Goal: Task Accomplishment & Management: Complete application form

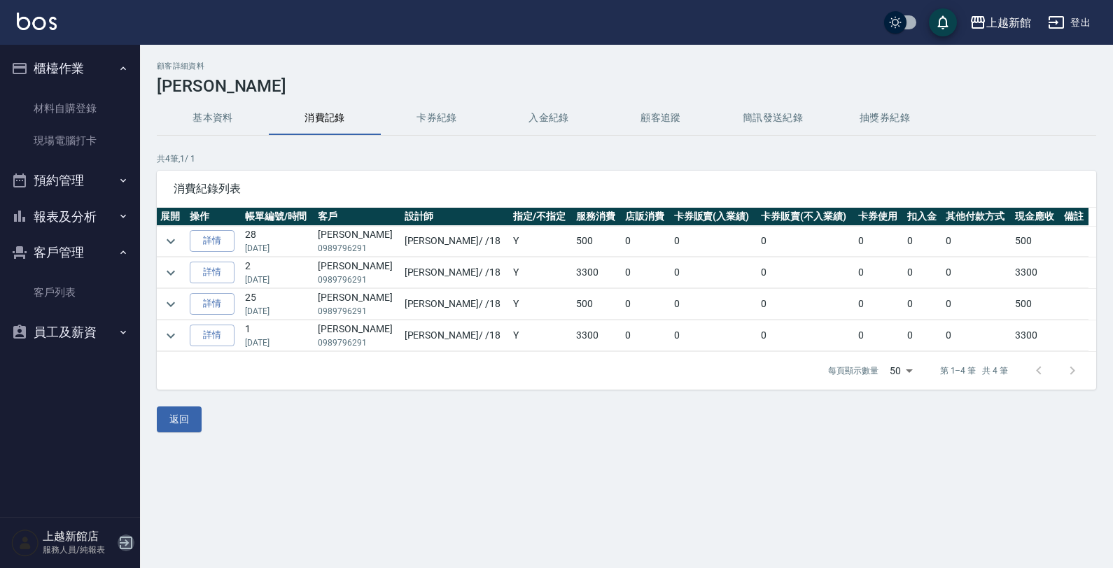
click at [124, 541] on icon "button" at bounding box center [126, 543] width 17 height 17
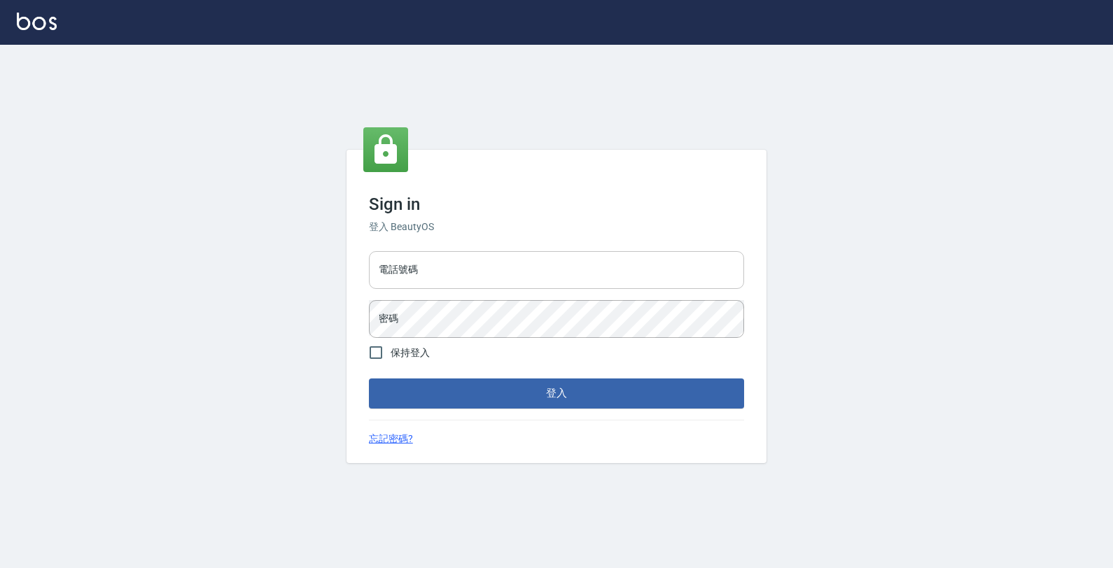
click at [494, 277] on input "電話號碼" at bounding box center [556, 270] width 375 height 38
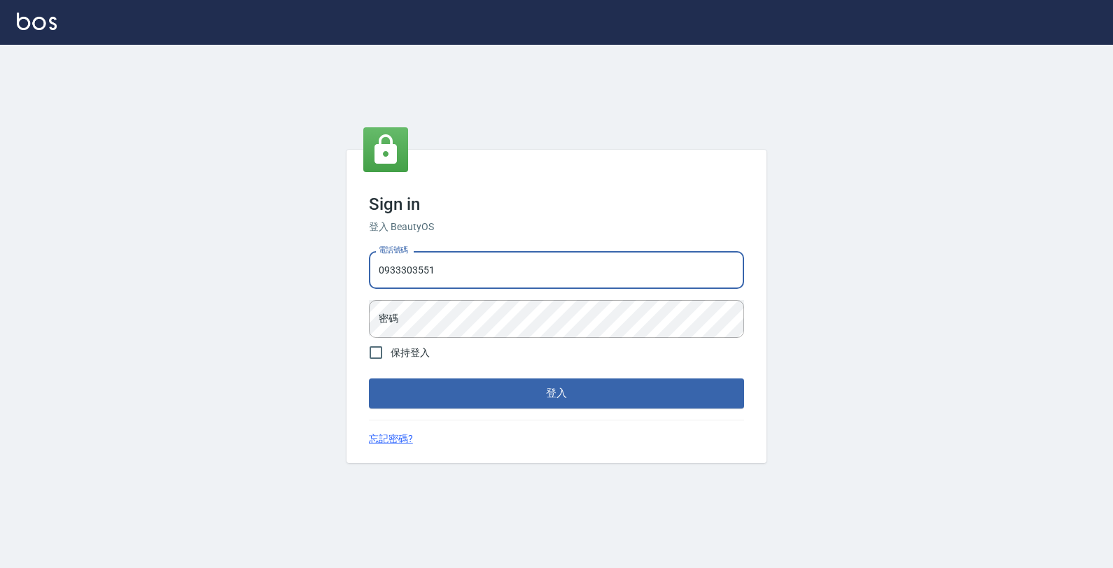
type input "0933303551"
click at [369, 379] on button "登入" at bounding box center [556, 393] width 375 height 29
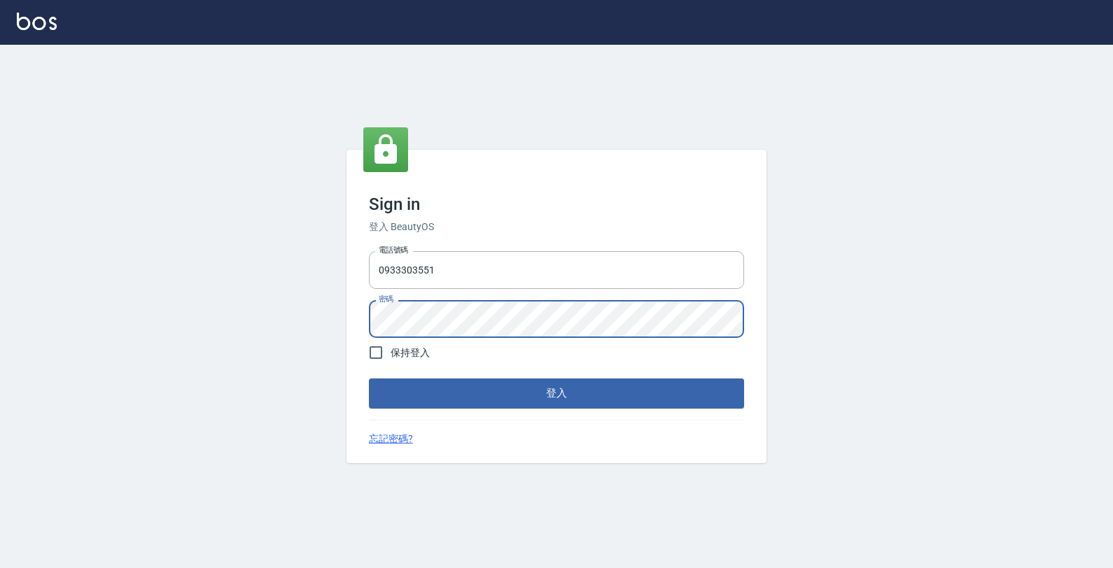
click at [369, 379] on button "登入" at bounding box center [556, 393] width 375 height 29
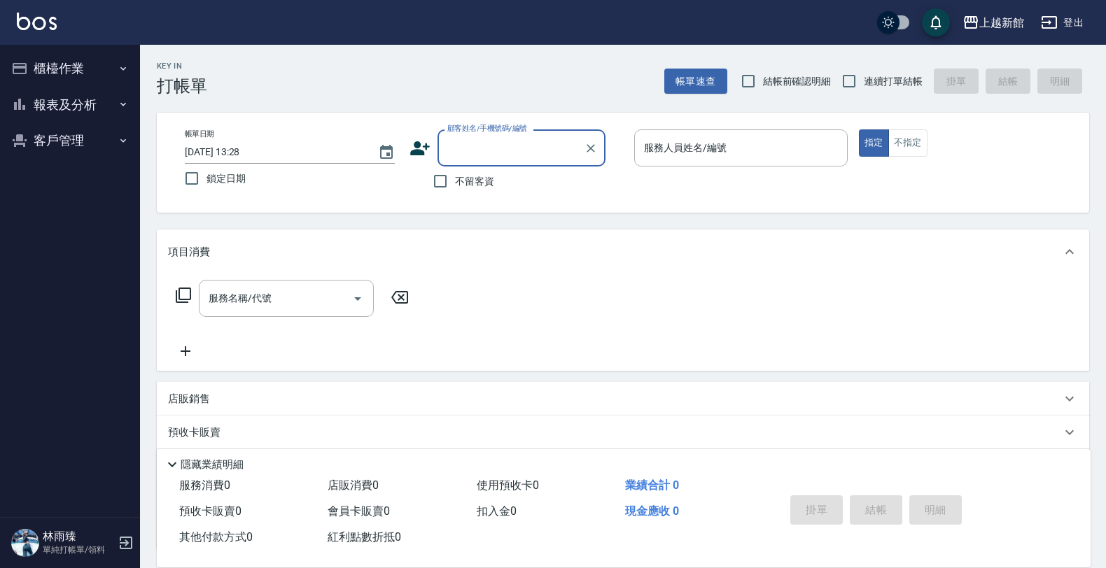
drag, startPoint x: 111, startPoint y: 70, endPoint x: 109, endPoint y: 78, distance: 8.5
click at [111, 71] on button "櫃檯作業" at bounding box center [70, 68] width 129 height 36
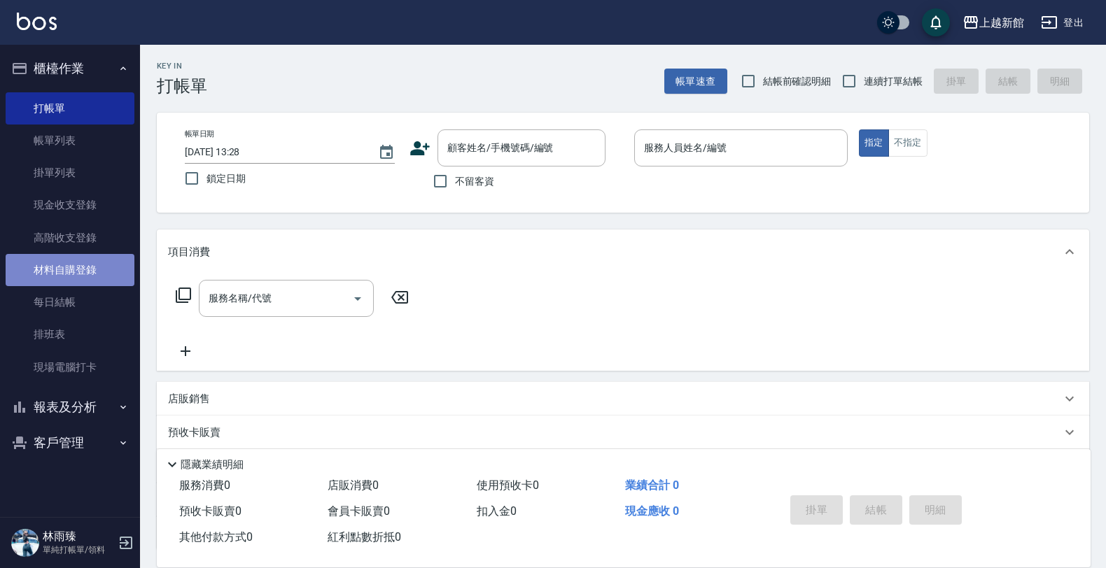
click at [85, 260] on link "材料自購登錄" at bounding box center [70, 270] width 129 height 32
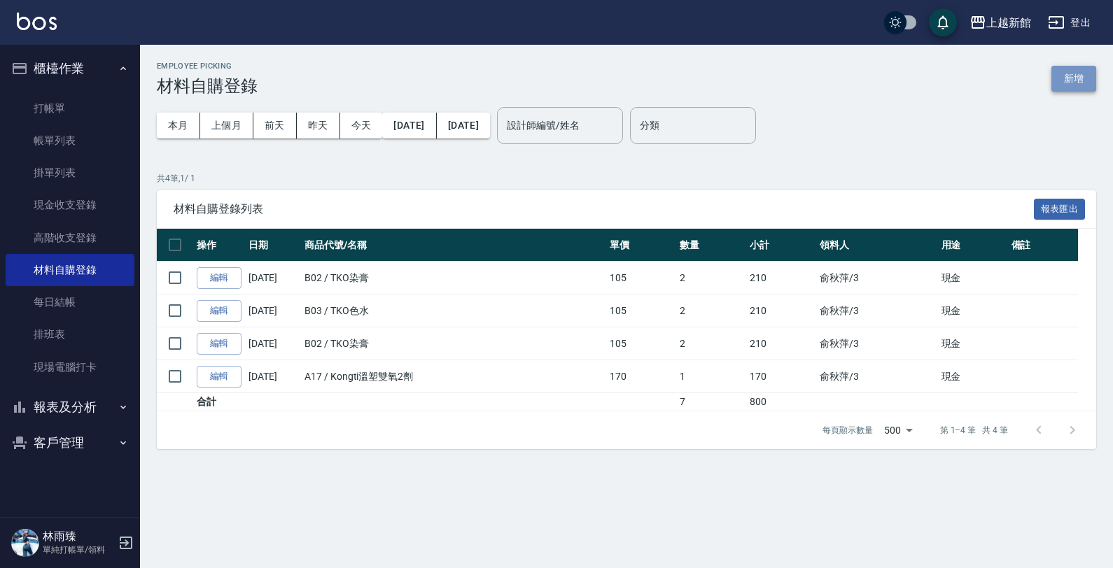
click at [1068, 77] on button "新增" at bounding box center [1073, 79] width 45 height 26
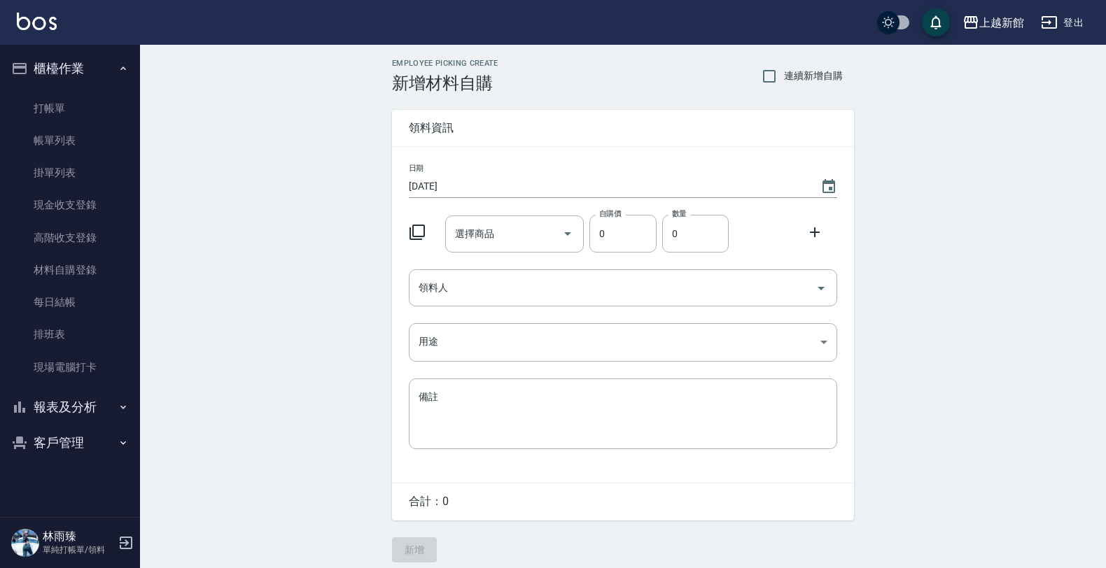
drag, startPoint x: 400, startPoint y: 232, endPoint x: 422, endPoint y: 227, distance: 22.2
click at [418, 230] on div "日期 2025/08/14 選擇商品 選擇商品 自購價 0 自購價 數量 0 數量 領料人 領料人 用途 ​ 用途 備註 x 備註" at bounding box center [623, 315] width 462 height 336
drag, startPoint x: 429, startPoint y: 235, endPoint x: 422, endPoint y: 259, distance: 24.8
click at [427, 240] on div at bounding box center [421, 230] width 36 height 25
click at [420, 230] on icon at bounding box center [417, 232] width 17 height 17
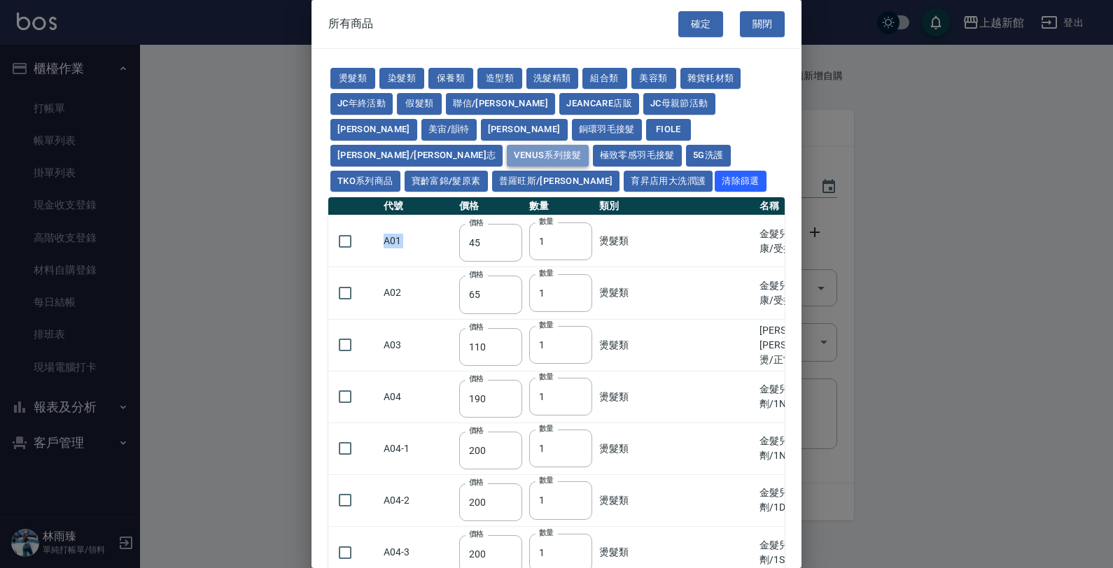
click at [588, 145] on button "Venus系列接髮" at bounding box center [547, 156] width 81 height 22
type input "50"
type input "58"
type input "64"
type input "74"
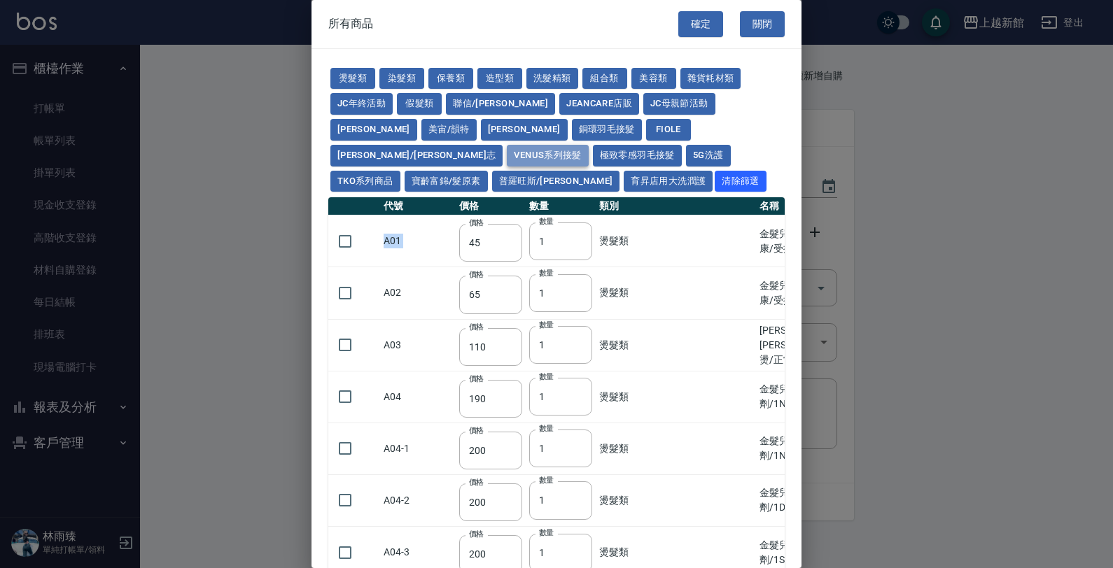
type input "84"
type input "100"
type input "40"
type input "48"
type input "54"
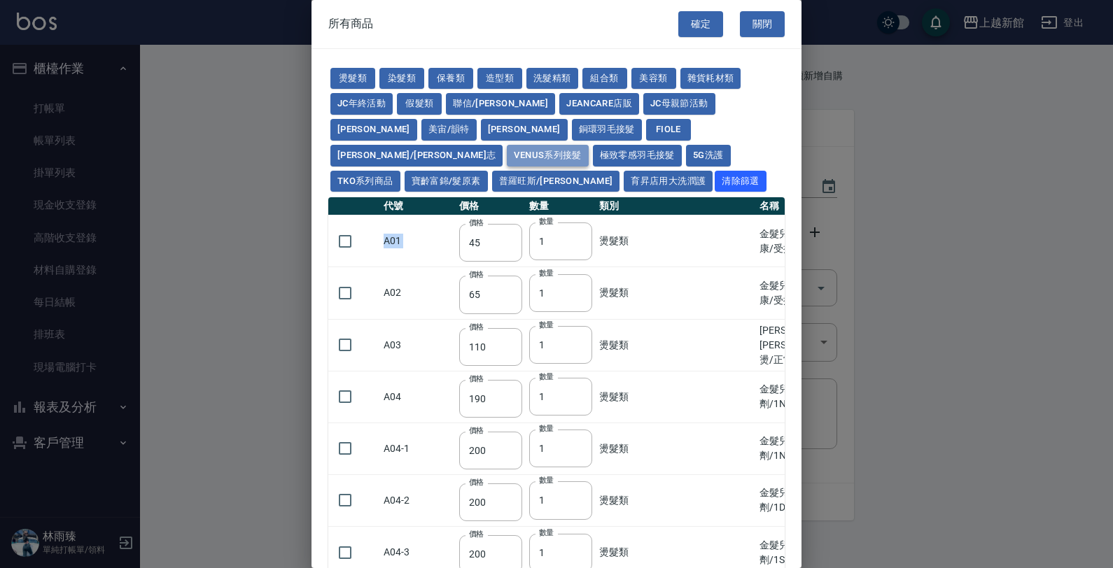
type input "60"
type input "72"
type input "60"
type input "68"
type input "78"
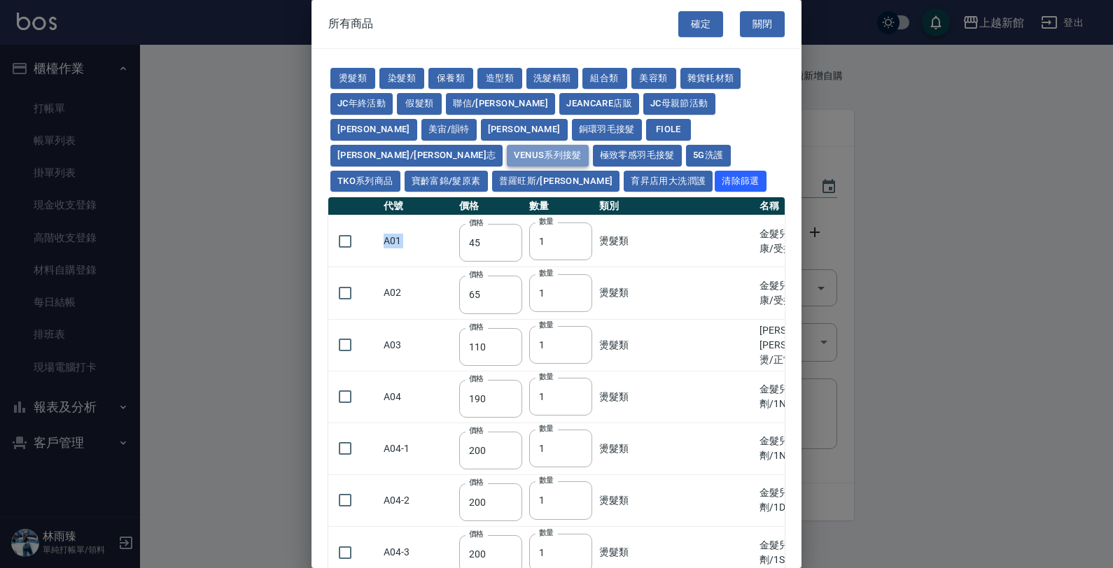
type input "86"
type input "96"
type input "106"
type input "90"
type input "100"
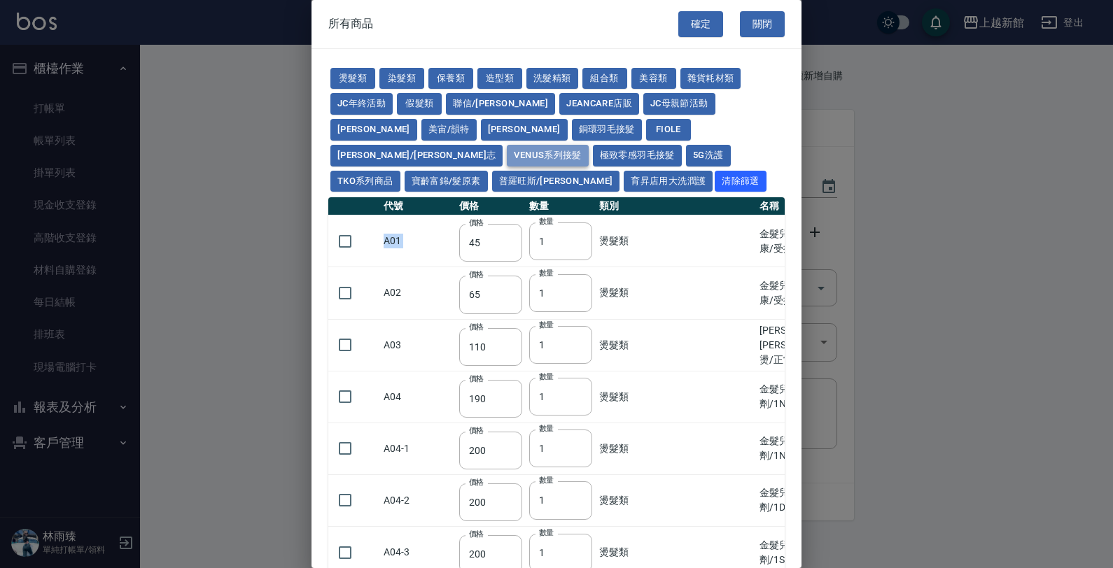
type input "110"
type input "120"
type input "134"
type input "112"
type input "124"
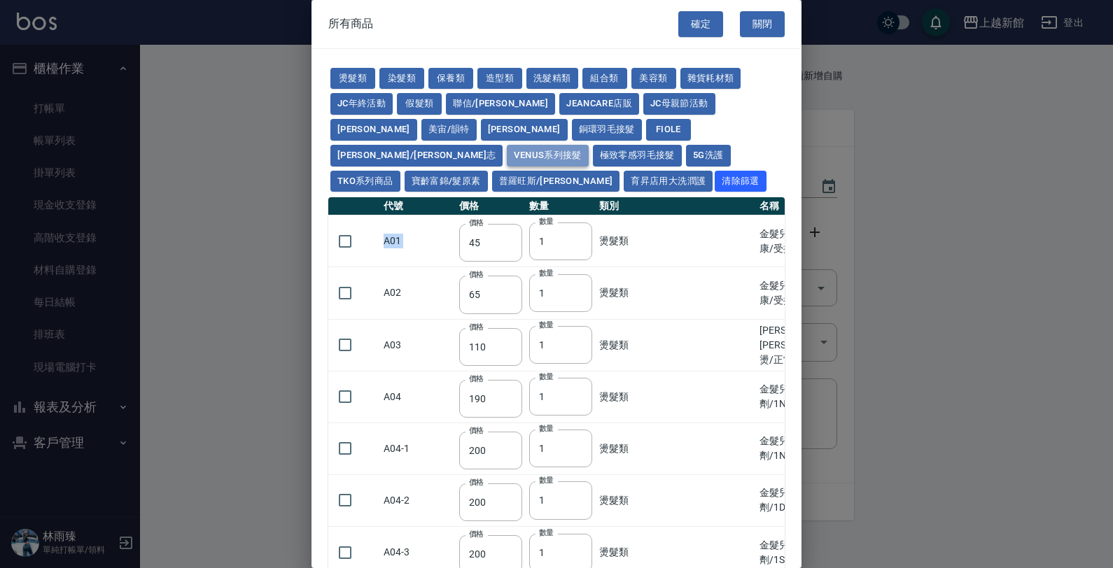
type input "136"
type input "148"
type input "164"
type input "115"
type input "130"
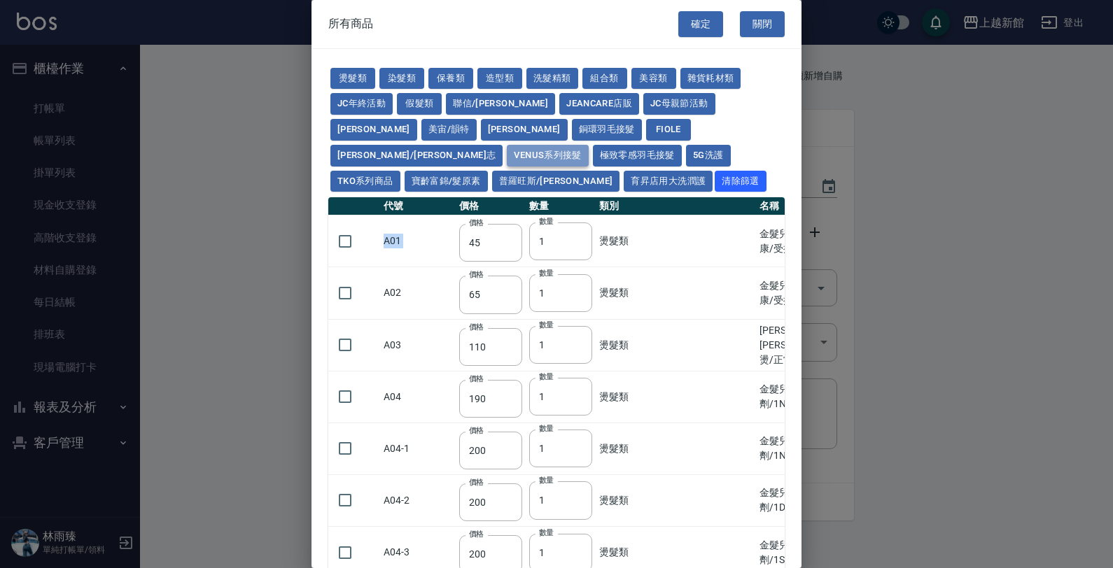
type input "145"
type input "160"
type input "175"
type input "195"
type input "100"
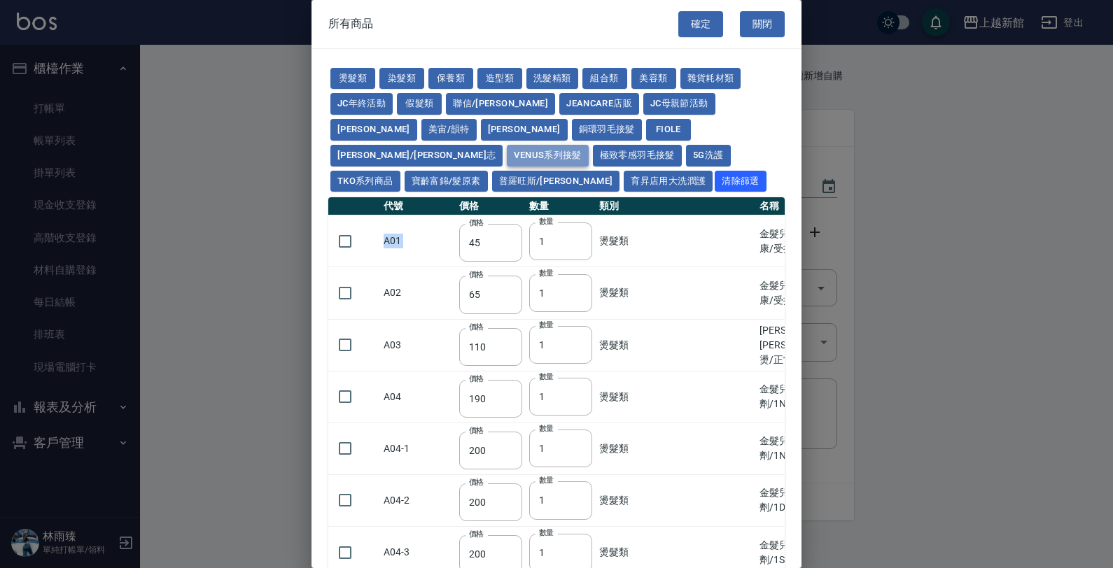
type input "115"
type input "120"
type input "125"
type input "140"
type input "158"
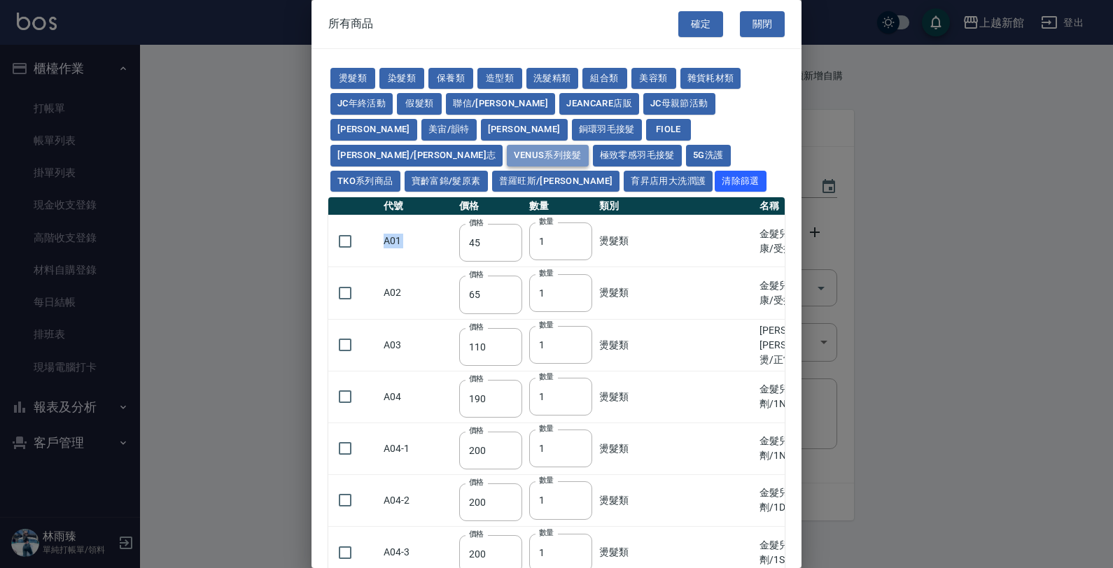
type input "87"
type input "97"
type input "107"
type input "117"
type input "127"
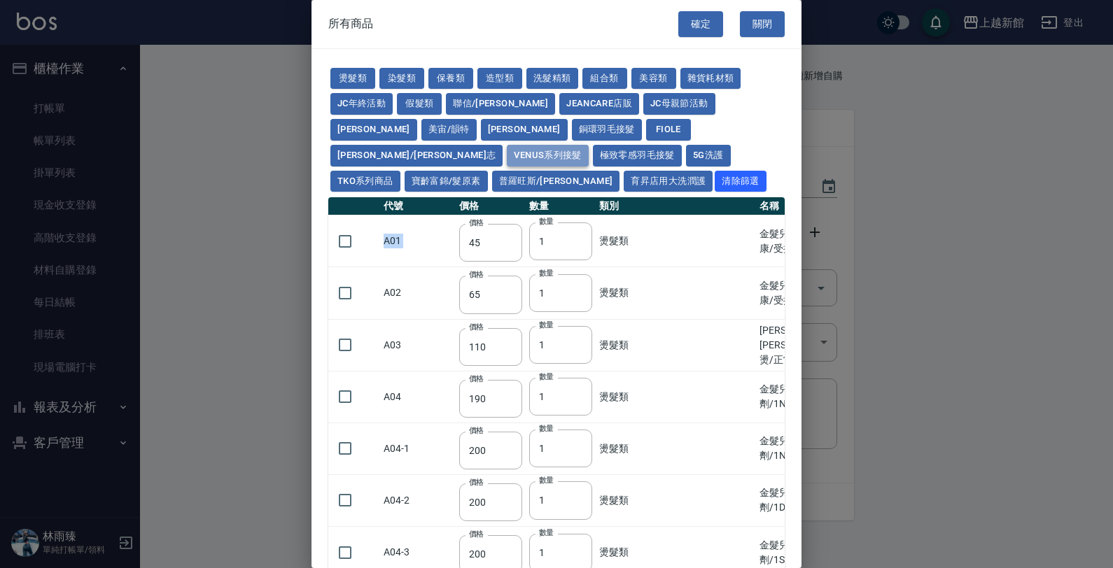
type input "140"
type input "90"
type input "100"
type input "110"
type input "120"
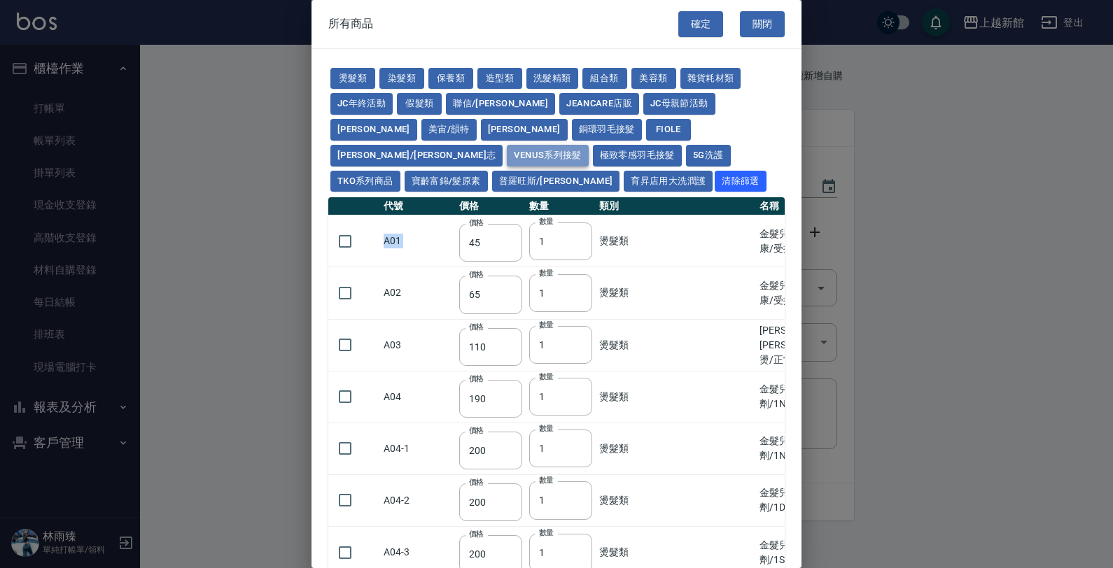
type input "130"
type input "144"
type input "120"
type input "135"
type input "150"
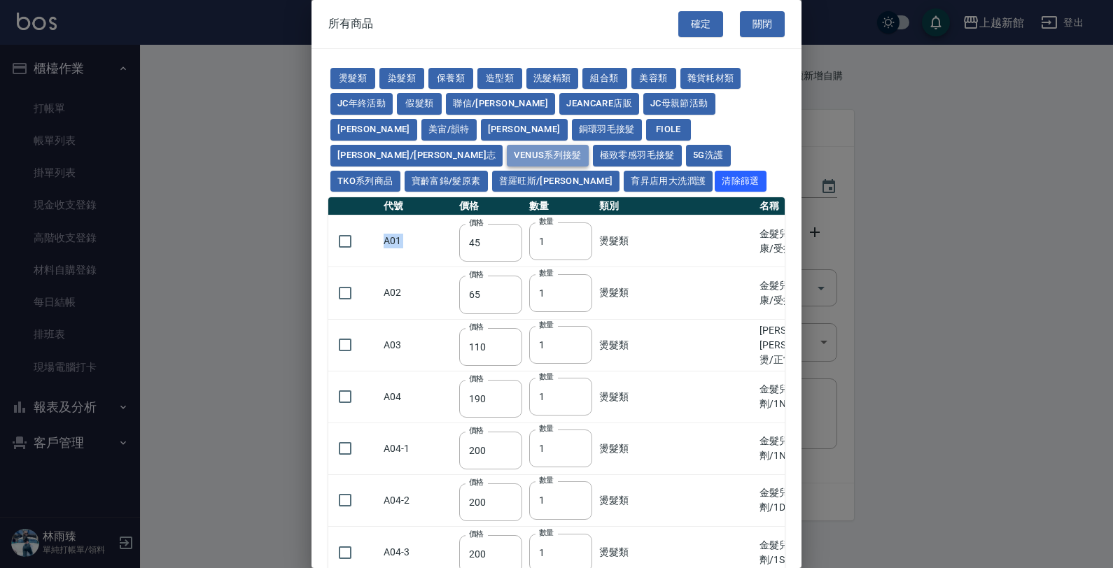
type input "165"
type input "180"
type input "200"
type input "135"
type input "150"
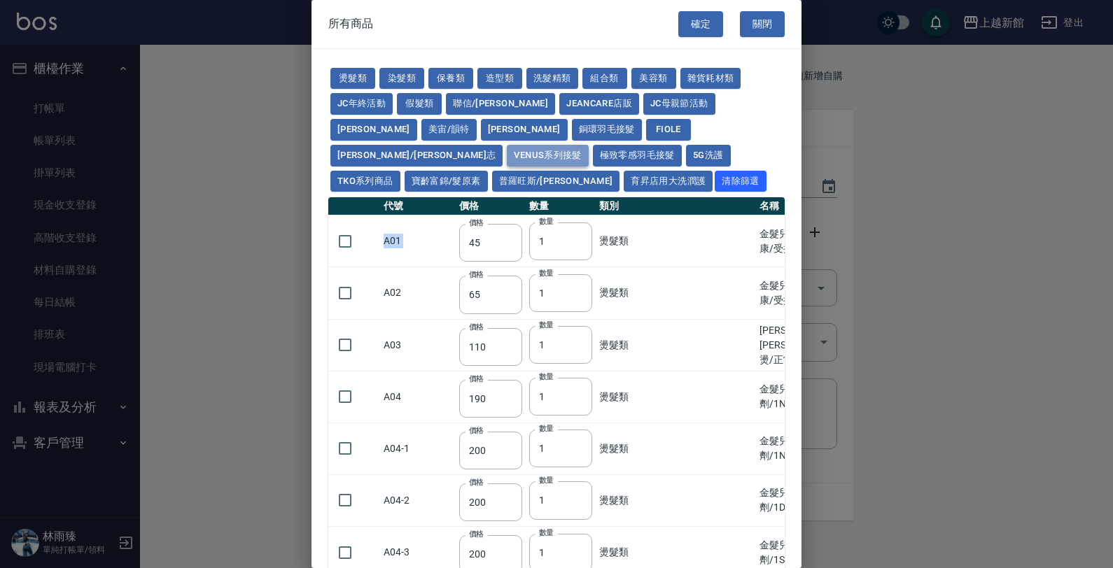
type input "165"
type input "180"
type input "195"
type input "215"
type input "96"
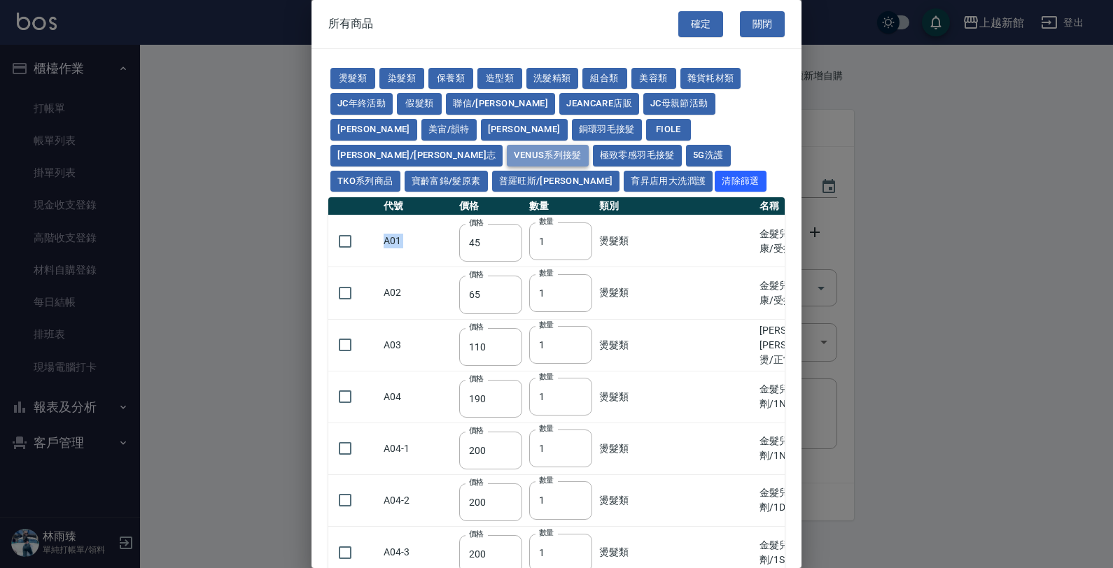
type input "104"
type input "112"
type input "120"
type input "132"
type input "116"
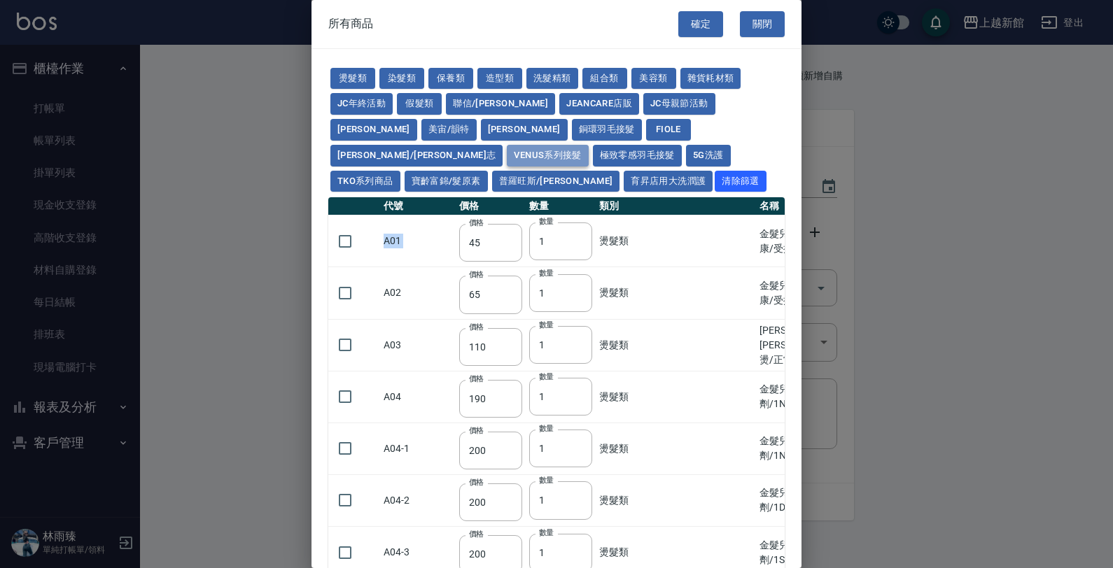
type input "124"
type input "132"
type input "140"
type input "152"
type input "120"
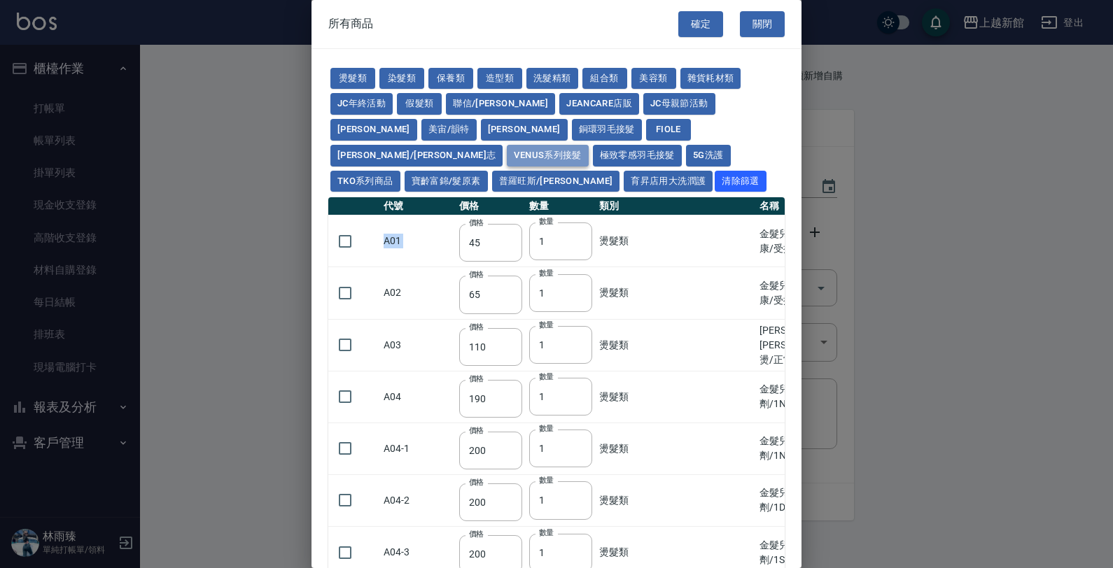
type input "128"
type input "136"
type input "144"
type input "156"
type input "250"
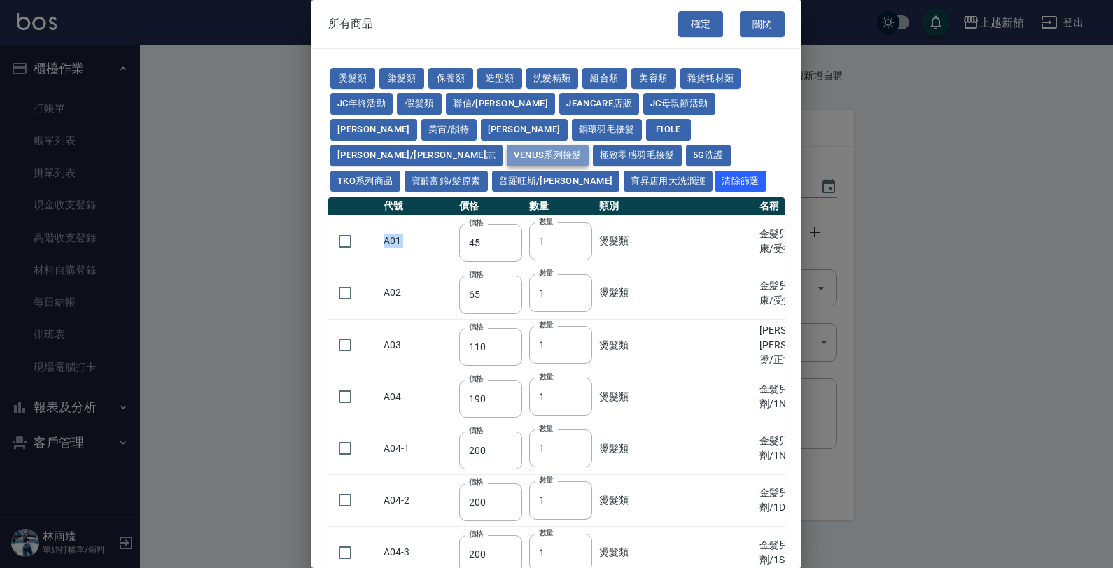
type input "250"
type input "20"
type input "40"
type input "100"
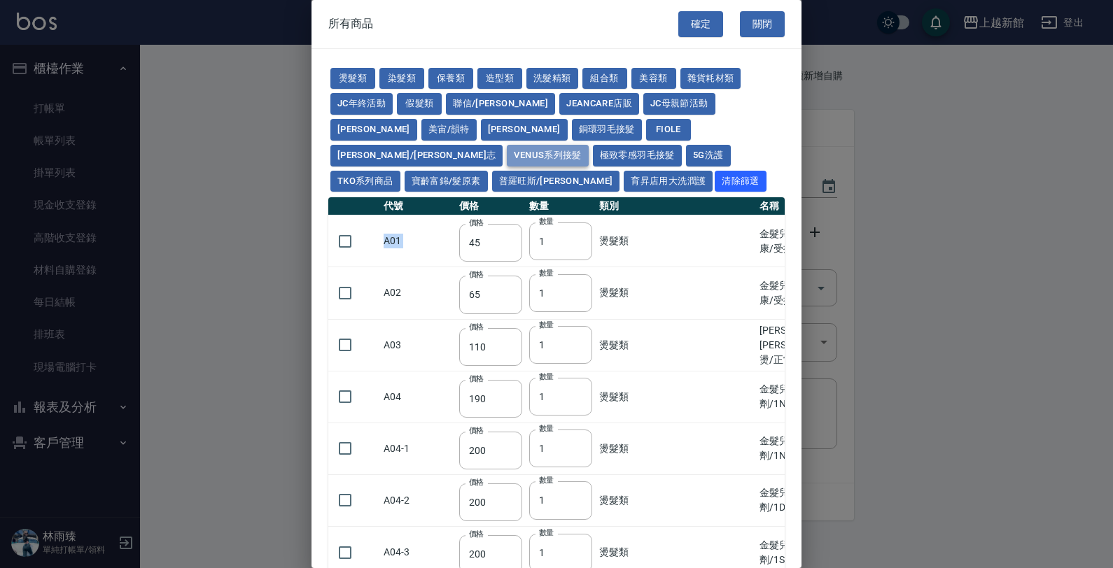
type input "300"
type input "700"
type input "450"
type input "850"
type input "380"
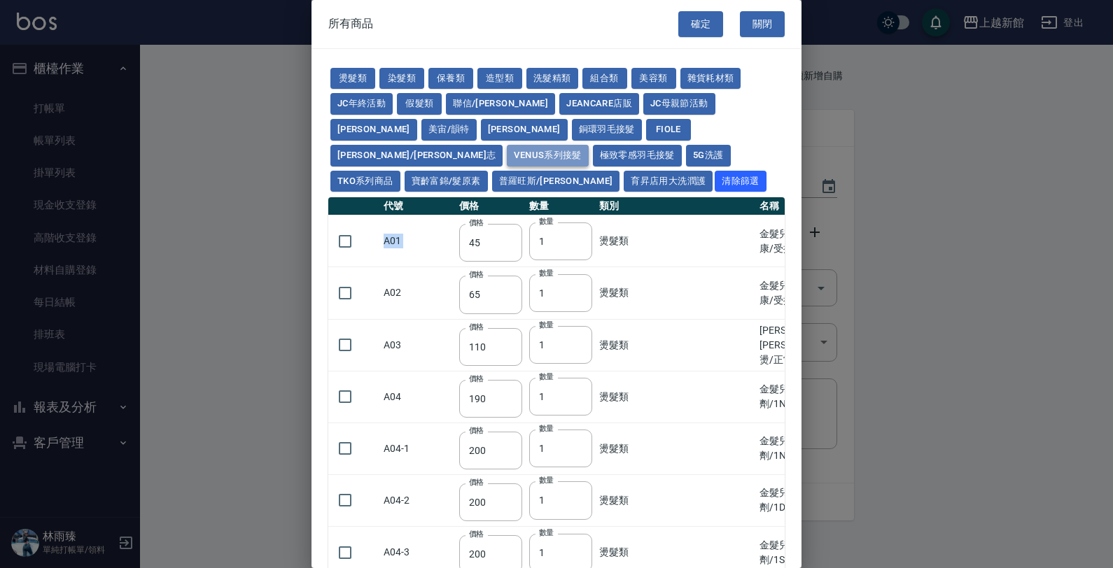
type input "430"
type input "80"
type input "90"
type input "100"
type input "110"
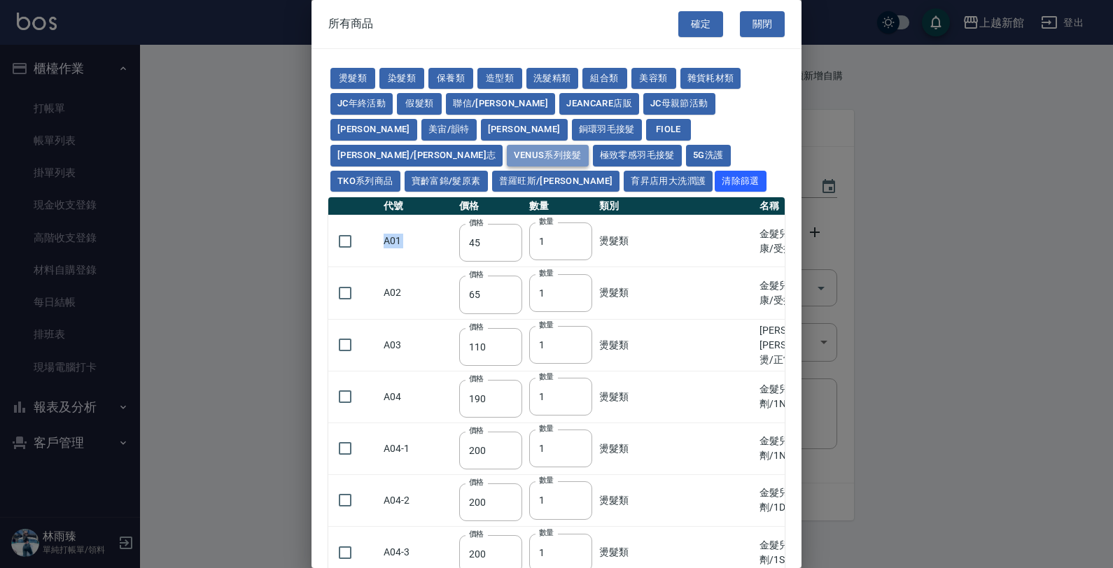
type input "120"
type input "134"
type input "90"
type input "100"
type input "110"
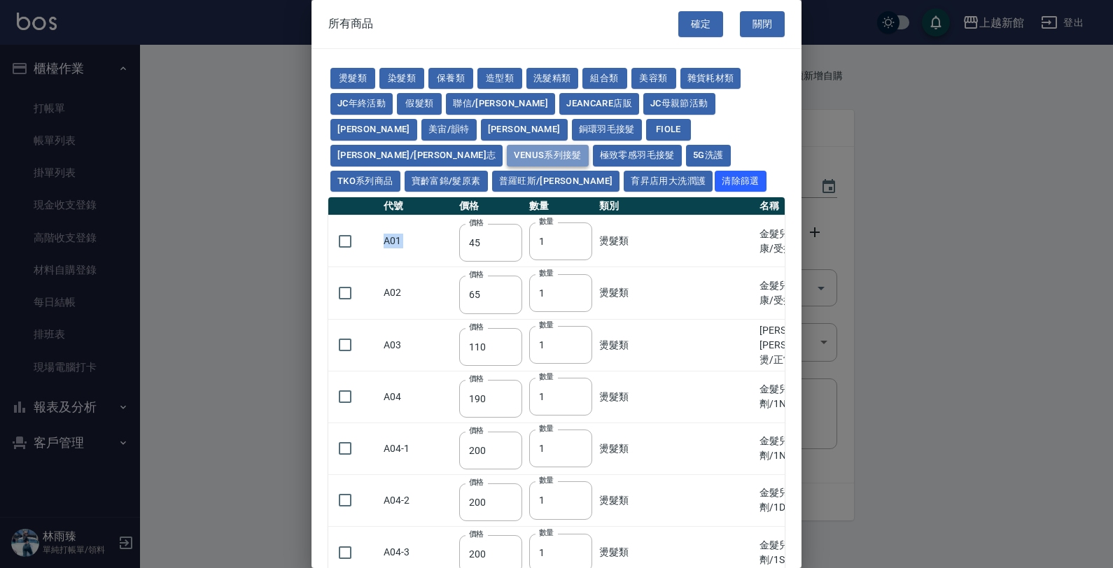
type input "120"
type input "130"
type input "144"
type input "40"
type input "43"
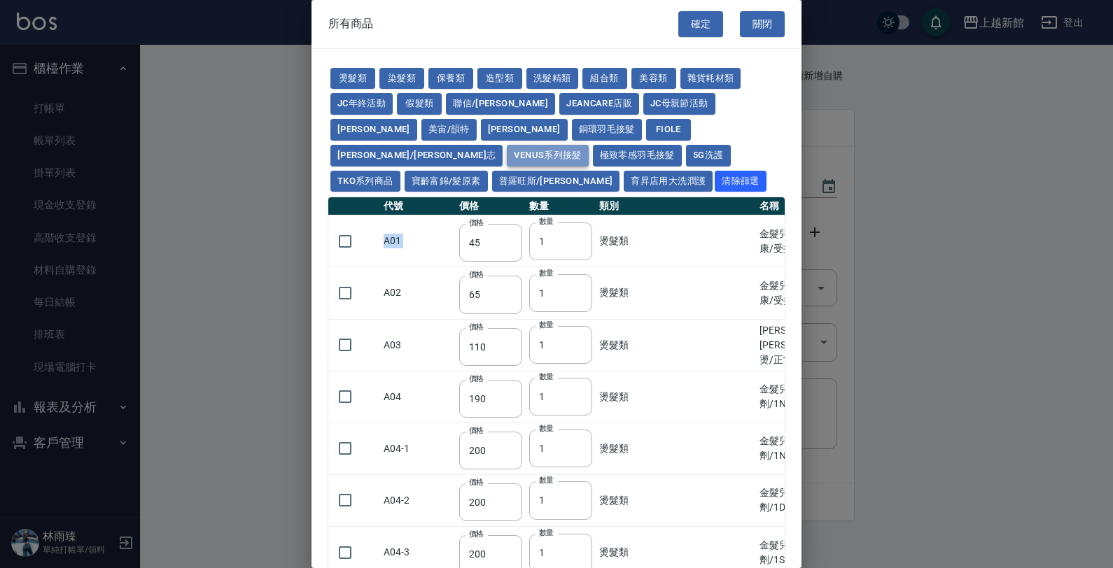
type input "44"
type input "47"
type input "55"
type input "34"
type input "37"
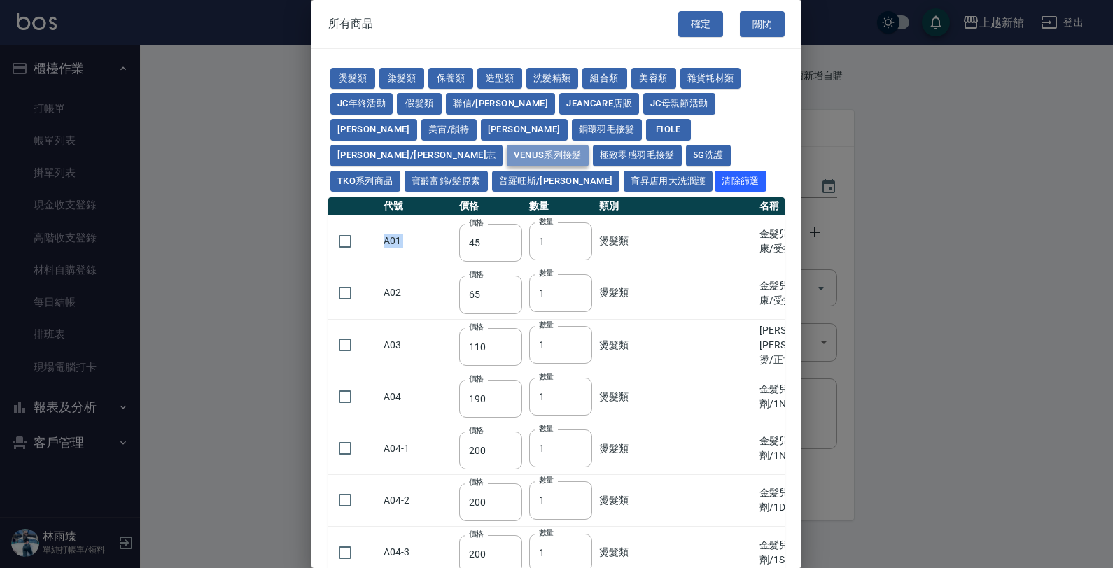
type input "39"
type input "42"
type input "45"
type input "50"
type input "53"
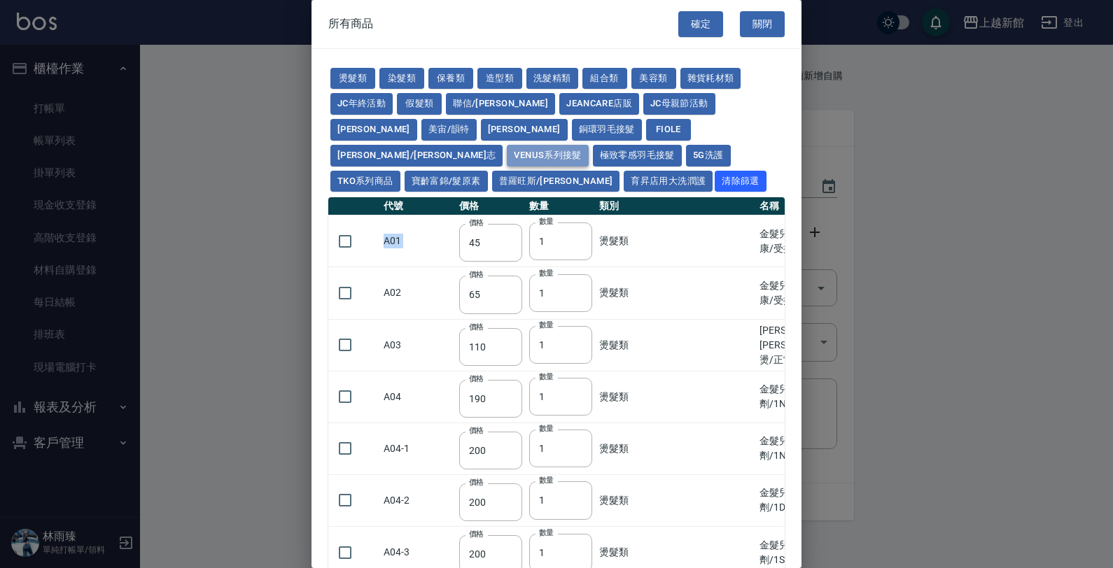
type input "55"
type input "58"
type input "65"
type input "87"
type input "97"
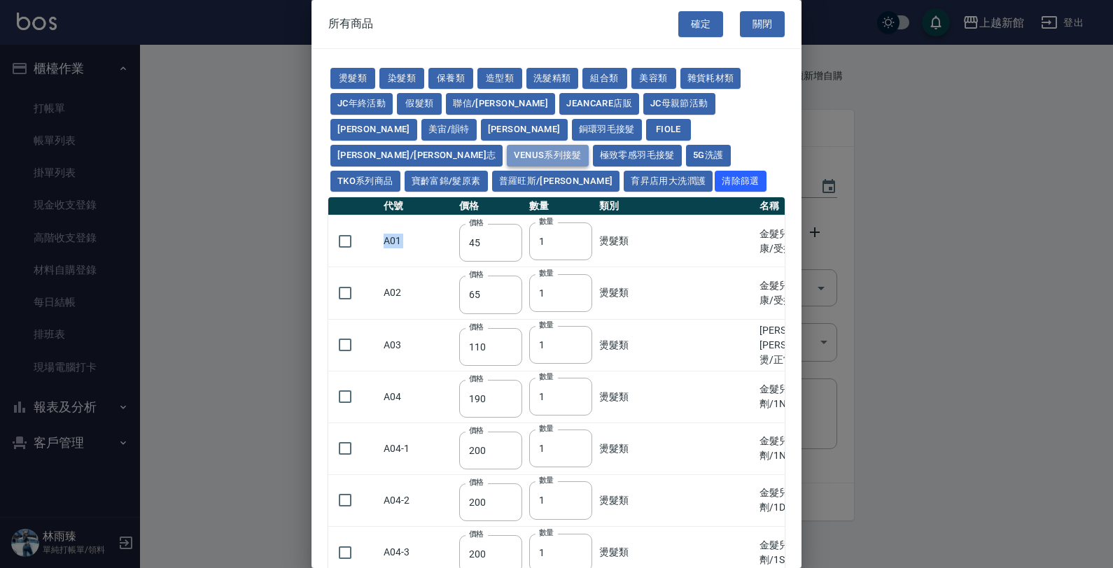
type input "107"
type input "117"
type input "127"
type input "140"
type input "150"
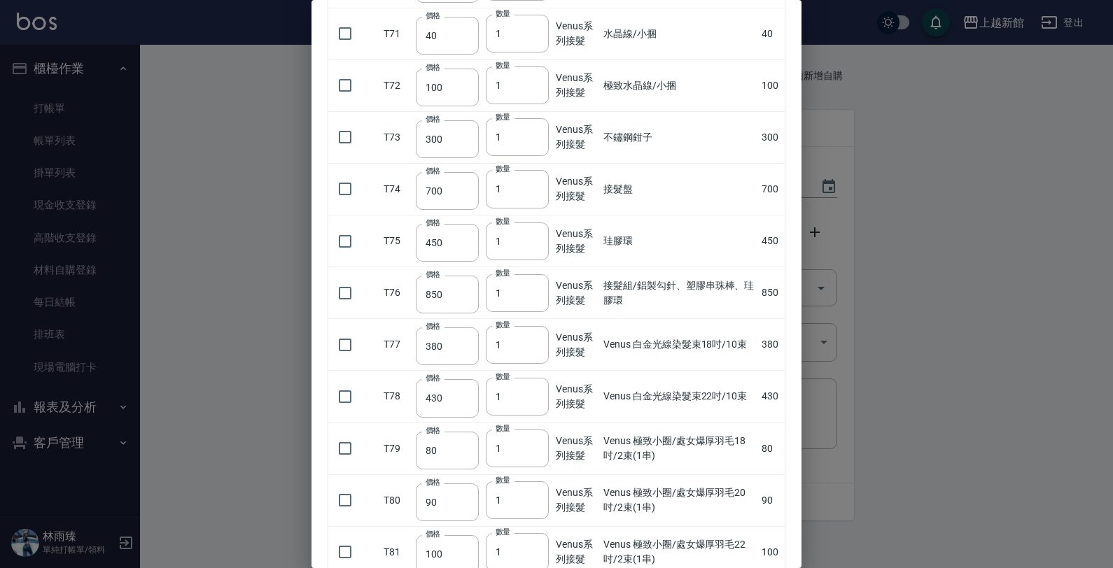
scroll to position [4374, 0]
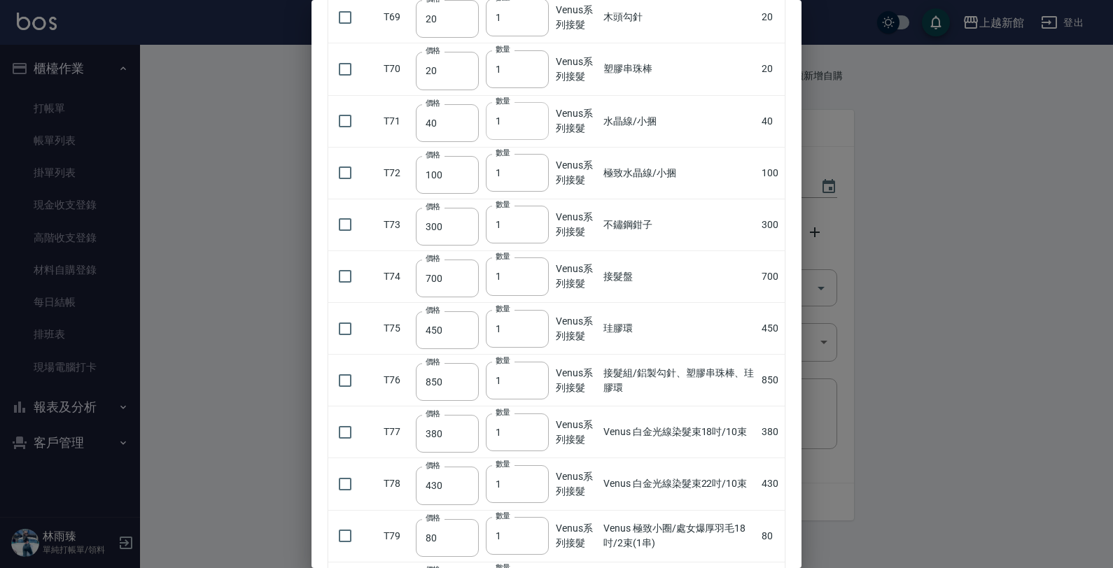
drag, startPoint x: 344, startPoint y: 113, endPoint x: 488, endPoint y: 95, distance: 144.6
click at [344, 113] on input "checkbox" at bounding box center [344, 120] width 29 height 29
checkbox input "true"
drag, startPoint x: 520, startPoint y: 97, endPoint x: 421, endPoint y: 136, distance: 106.4
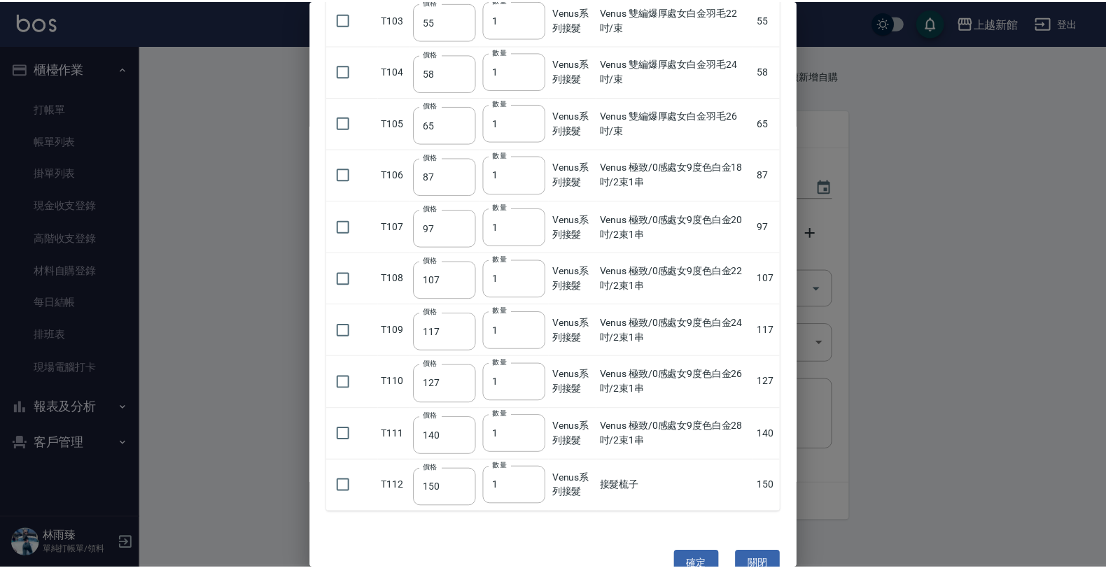
scroll to position [6159, 0]
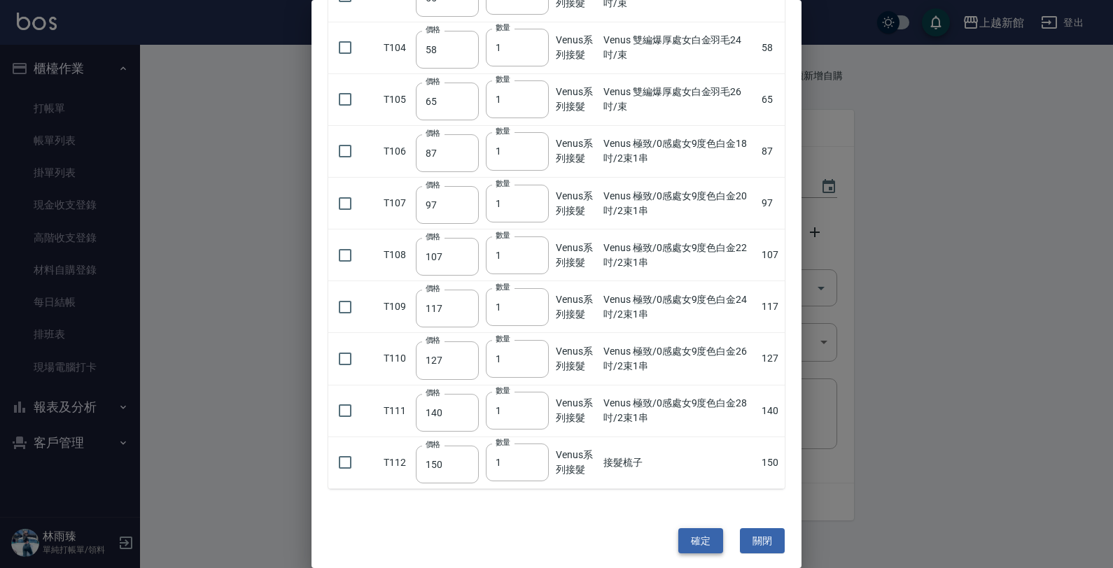
type input "6"
click at [705, 539] on button "確定" at bounding box center [700, 541] width 45 height 26
type input "水晶線/小捆"
type input "40"
type input "6"
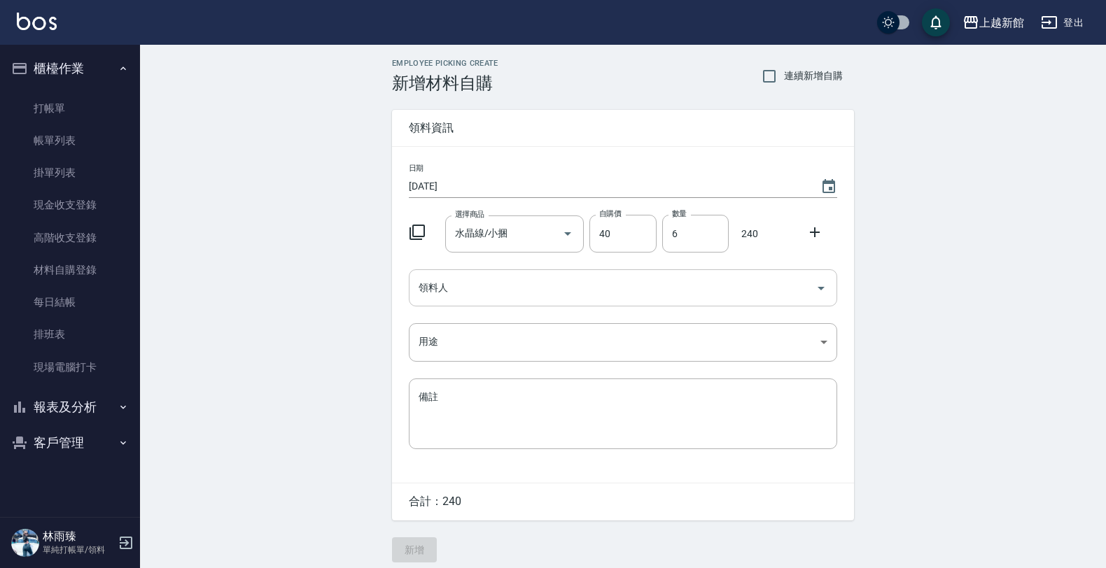
click at [525, 282] on input "領料人" at bounding box center [612, 288] width 395 height 24
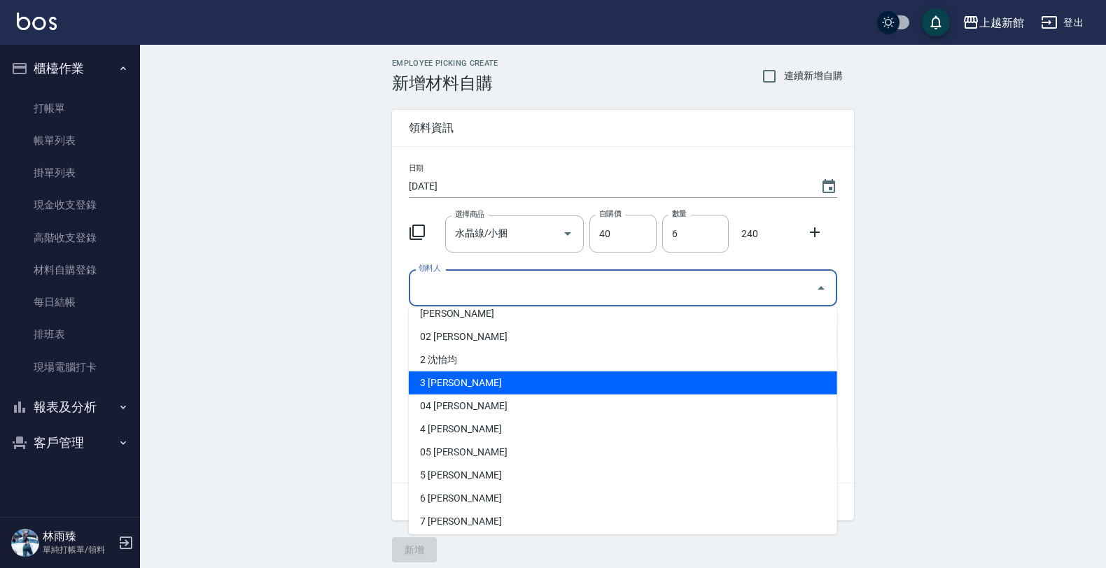
scroll to position [87, 0]
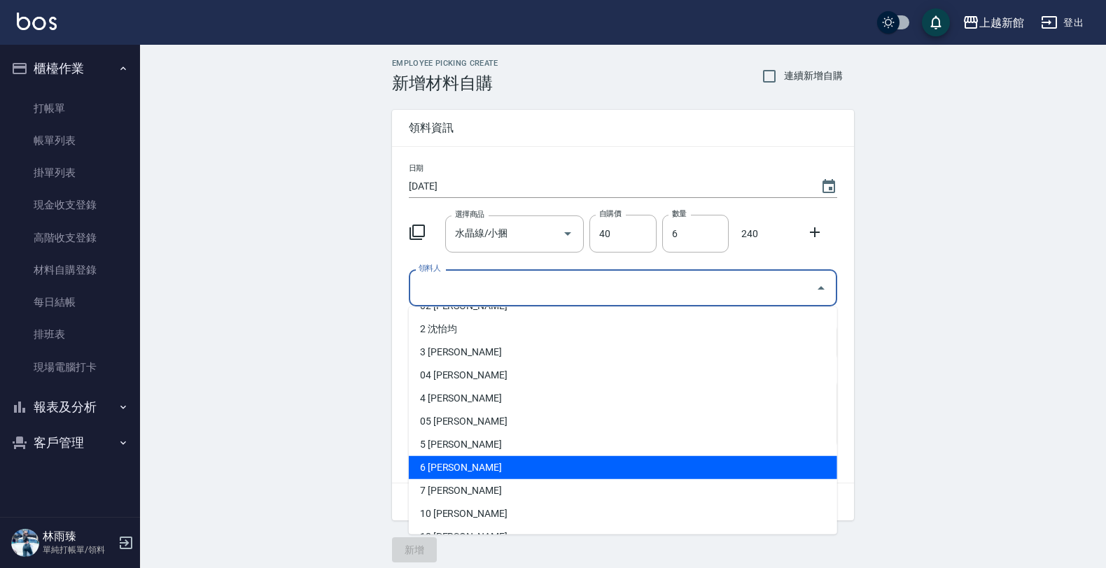
click at [488, 463] on li "6 黃婕寧" at bounding box center [623, 467] width 428 height 23
type input "黃婕寧"
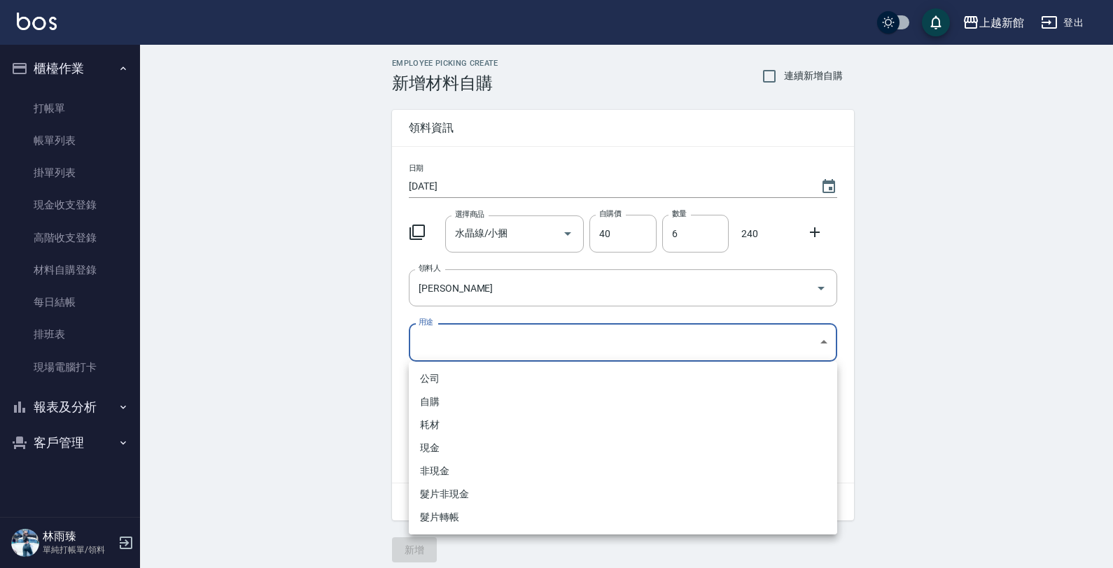
click at [448, 351] on body "上越新館 登出 櫃檯作業 打帳單 帳單列表 掛單列表 現金收支登錄 高階收支登錄 材料自購登錄 每日結帳 排班表 現場電腦打卡 報表及分析 報表目錄 店家日報…" at bounding box center [556, 288] width 1113 height 577
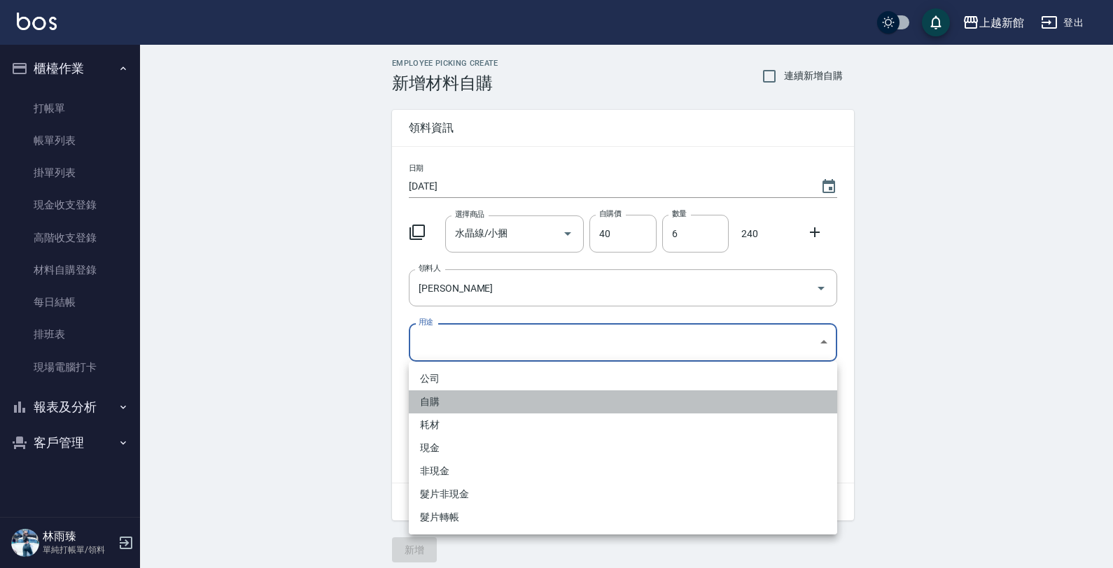
click at [460, 400] on li "自購" at bounding box center [623, 401] width 428 height 23
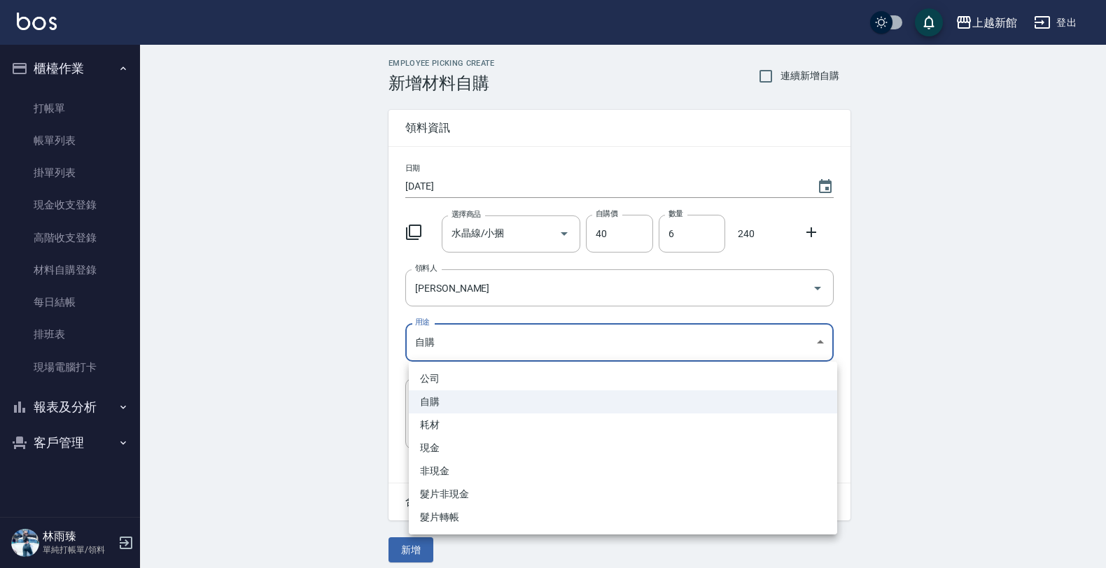
click at [436, 357] on body "上越新館 登出 櫃檯作業 打帳單 帳單列表 掛單列表 現金收支登錄 高階收支登錄 材料自購登錄 每日結帳 排班表 現場電腦打卡 報表及分析 報表目錄 店家日報…" at bounding box center [553, 288] width 1106 height 577
click at [444, 455] on li "現金" at bounding box center [623, 448] width 428 height 23
type input "現金"
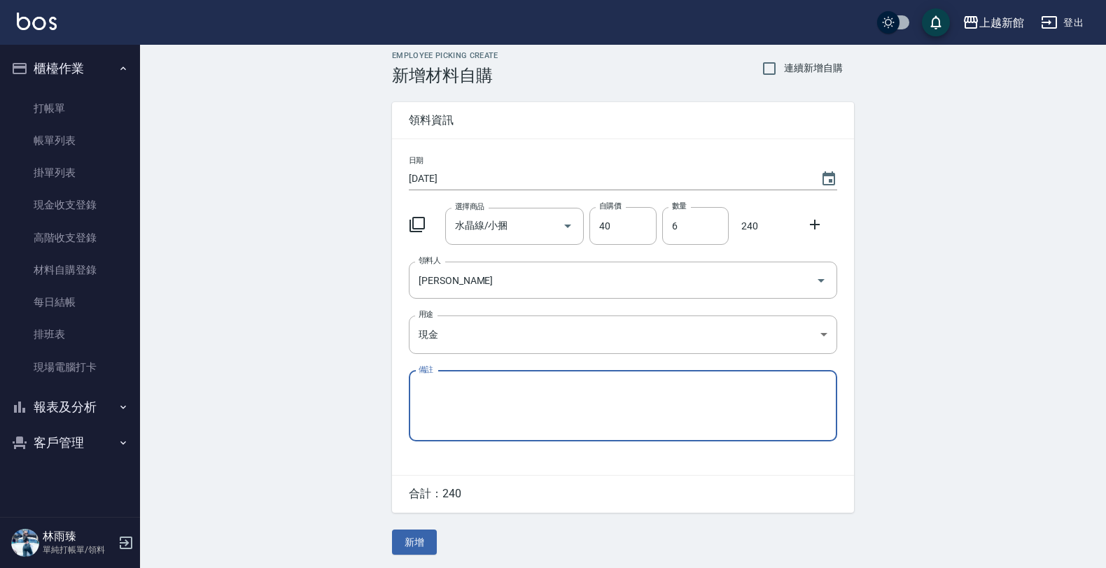
scroll to position [10, 0]
click at [418, 540] on button "新增" at bounding box center [414, 542] width 45 height 26
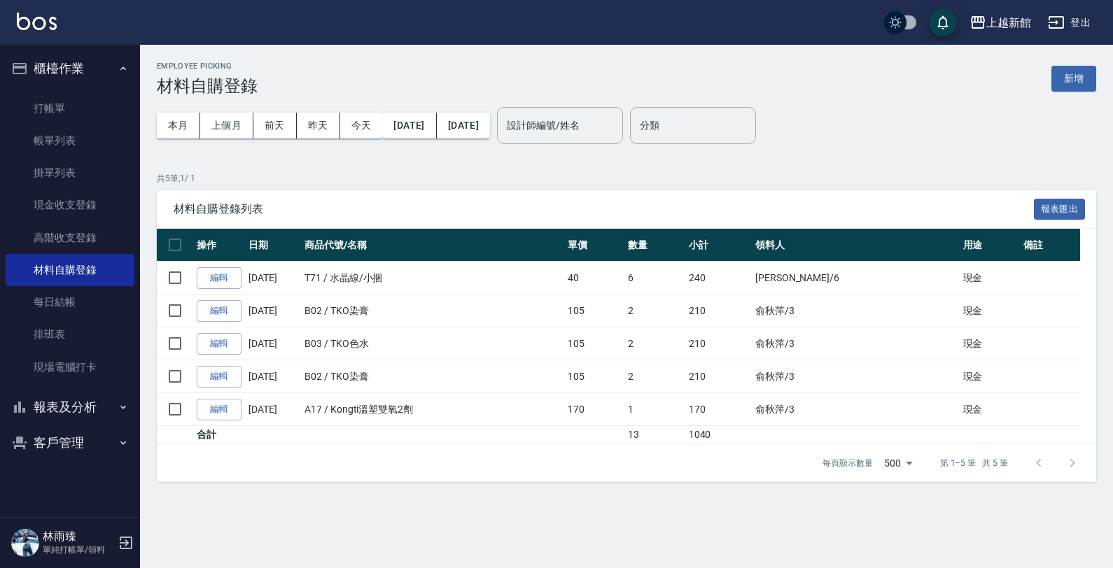
click at [127, 546] on icon "button" at bounding box center [126, 543] width 17 height 17
